Goal: Find specific page/section: Find specific page/section

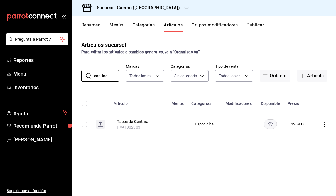
click at [148, 6] on h3 "Sucursal: Cuerno ([GEOGRAPHIC_DATA])" at bounding box center [135, 7] width 87 height 7
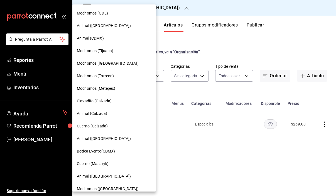
scroll to position [28, 0]
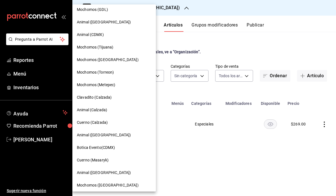
click at [95, 96] on span "Clavadito (Calzada)" at bounding box center [94, 97] width 35 height 6
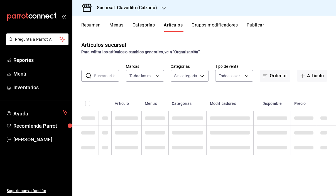
type input "7c6329b2-7c80-4d0a-92e1-359a60270725"
type input "baf57ed1-919f-4c82-8763-5f61bb5ecf6c,a733550a-1833-4f39-b337-4b288d8ef239,37b97…"
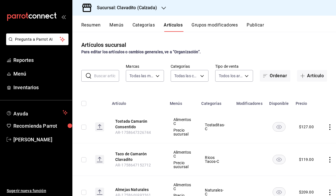
click at [95, 77] on input "text" at bounding box center [106, 75] width 25 height 11
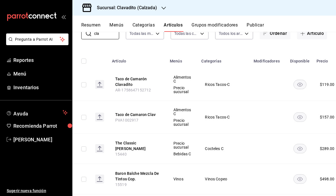
scroll to position [41, 0]
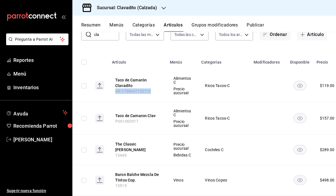
drag, startPoint x: 150, startPoint y: 91, endPoint x: 103, endPoint y: 91, distance: 47.0
click at [103, 91] on tr "Taco de Camarón Clavadito AR-1758647152712 Alimentos C Precio sucursal Ricos Ta…" at bounding box center [219, 85] width 295 height 33
copy span "AR-1758647152712"
drag, startPoint x: 139, startPoint y: 121, endPoint x: 95, endPoint y: 121, distance: 43.7
click at [95, 121] on tr "Taco de Camaron Clav PVA1002917 Alimentos C Precio sucursal Ricos Tacos-C $ 157…" at bounding box center [219, 118] width 295 height 33
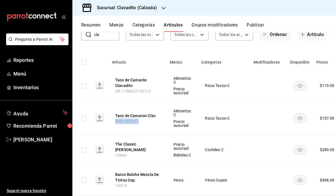
copy span "PVA1002917"
click at [104, 37] on input "cla" at bounding box center [106, 34] width 25 height 11
type input "c"
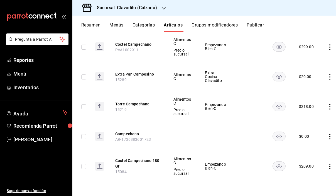
scroll to position [80, 0]
drag, startPoint x: 126, startPoint y: 171, endPoint x: 112, endPoint y: 171, distance: 13.9
click at [112, 171] on th "Coctel Campechano 180 Gr 15084" at bounding box center [138, 166] width 58 height 33
copy span "15084"
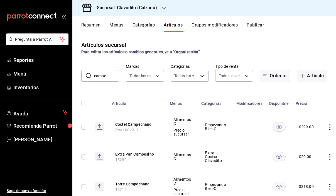
scroll to position [0, 0]
drag, startPoint x: 106, startPoint y: 78, endPoint x: 62, endPoint y: 76, distance: 43.4
click at [63, 78] on div "Pregunta a Parrot AI Reportes Menú Inventarios Ayuda Recomienda Parrot [PERSON_…" at bounding box center [168, 98] width 336 height 196
type input "almeja"
